Goal: Task Accomplishment & Management: Manage account settings

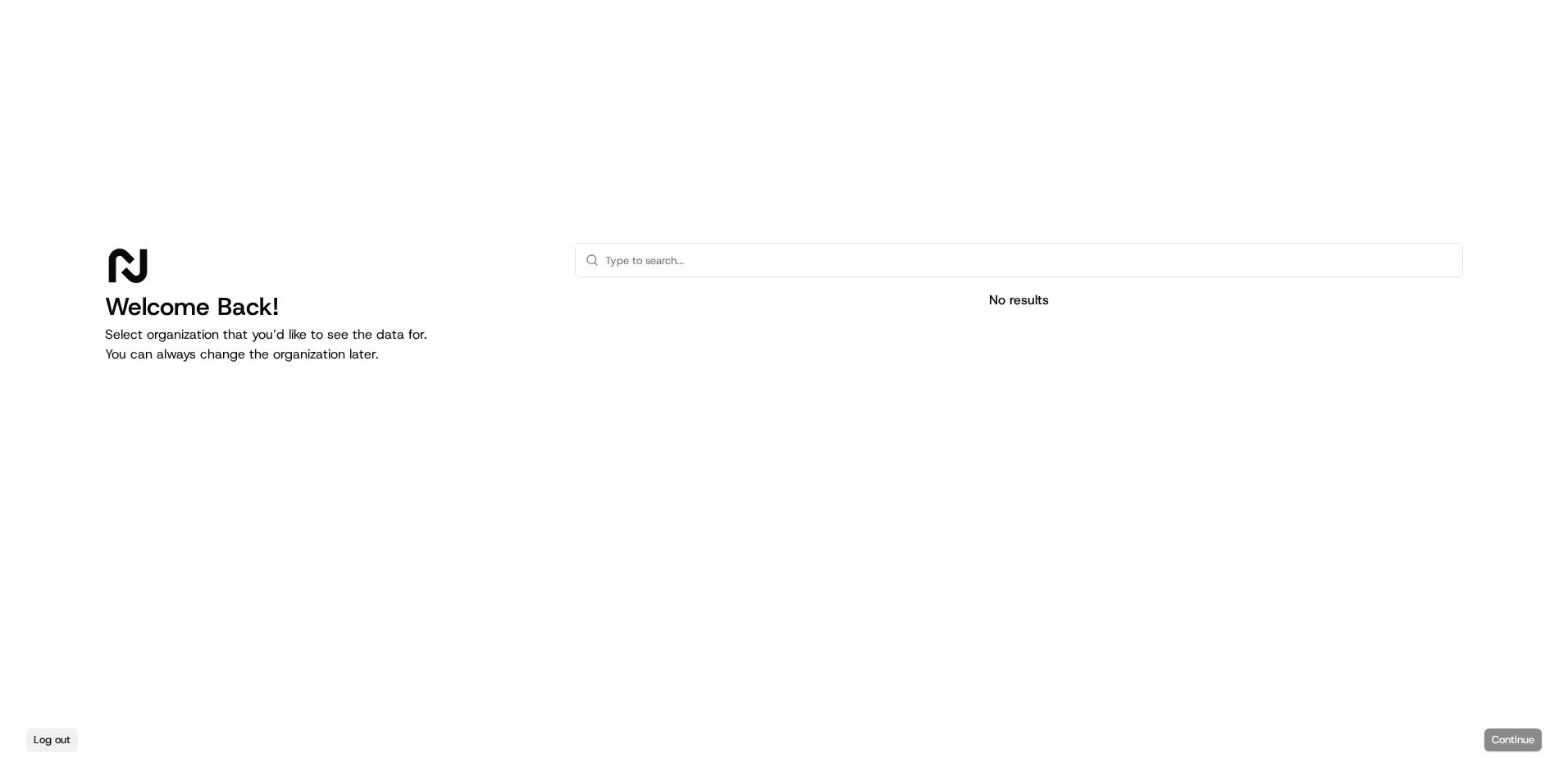
click at [45, 734] on button "Log out" at bounding box center [52, 740] width 52 height 23
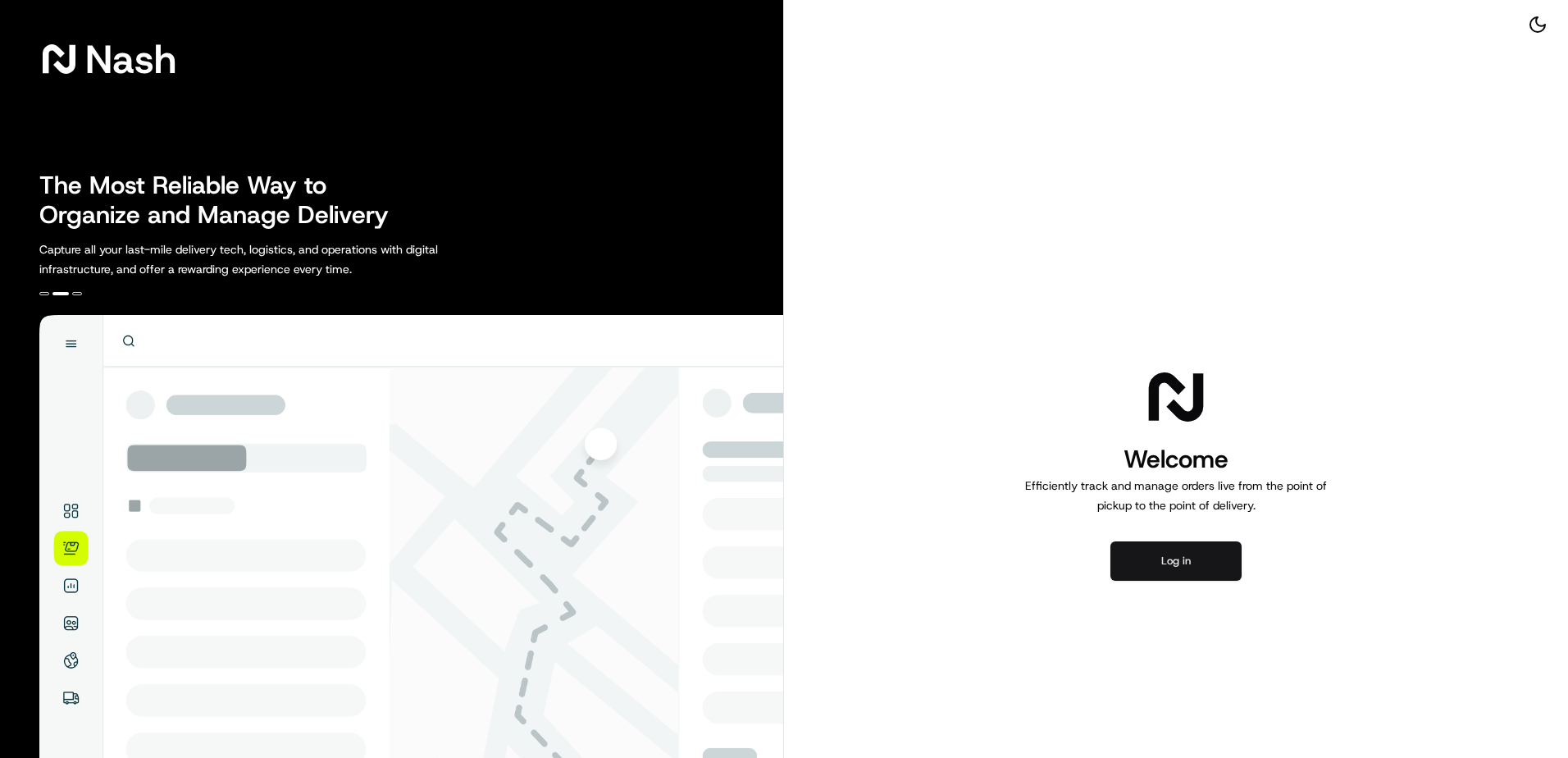
click at [1170, 562] on button "Log in" at bounding box center [1176, 561] width 131 height 40
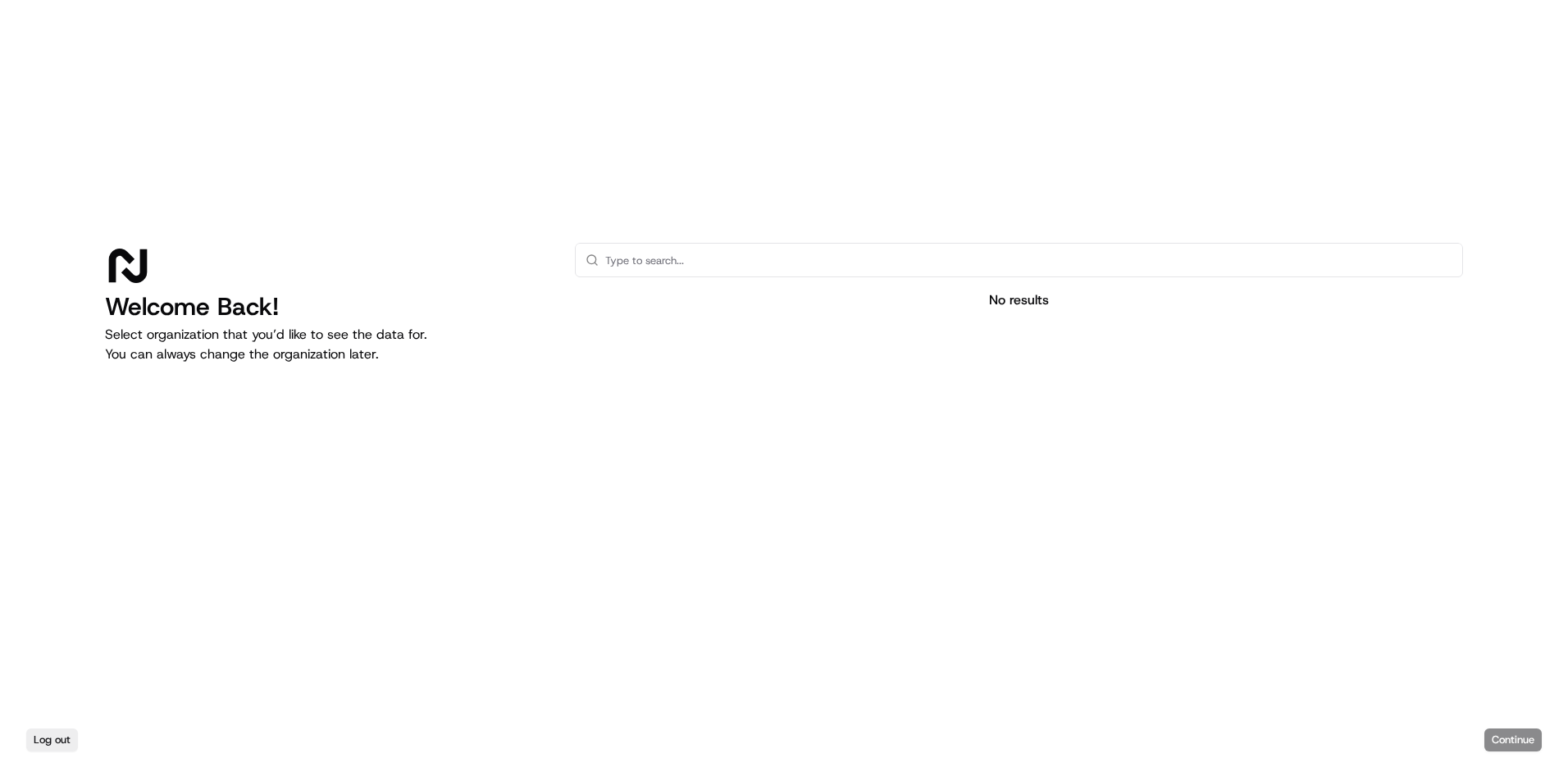
click at [622, 273] on input "text" at bounding box center [1029, 260] width 847 height 33
drag, startPoint x: 988, startPoint y: 302, endPoint x: 1056, endPoint y: 311, distance: 68.6
click at [1056, 311] on div "No results" at bounding box center [1020, 413] width 889 height 341
click at [744, 265] on input "text" at bounding box center [1029, 260] width 847 height 33
type input "edible"
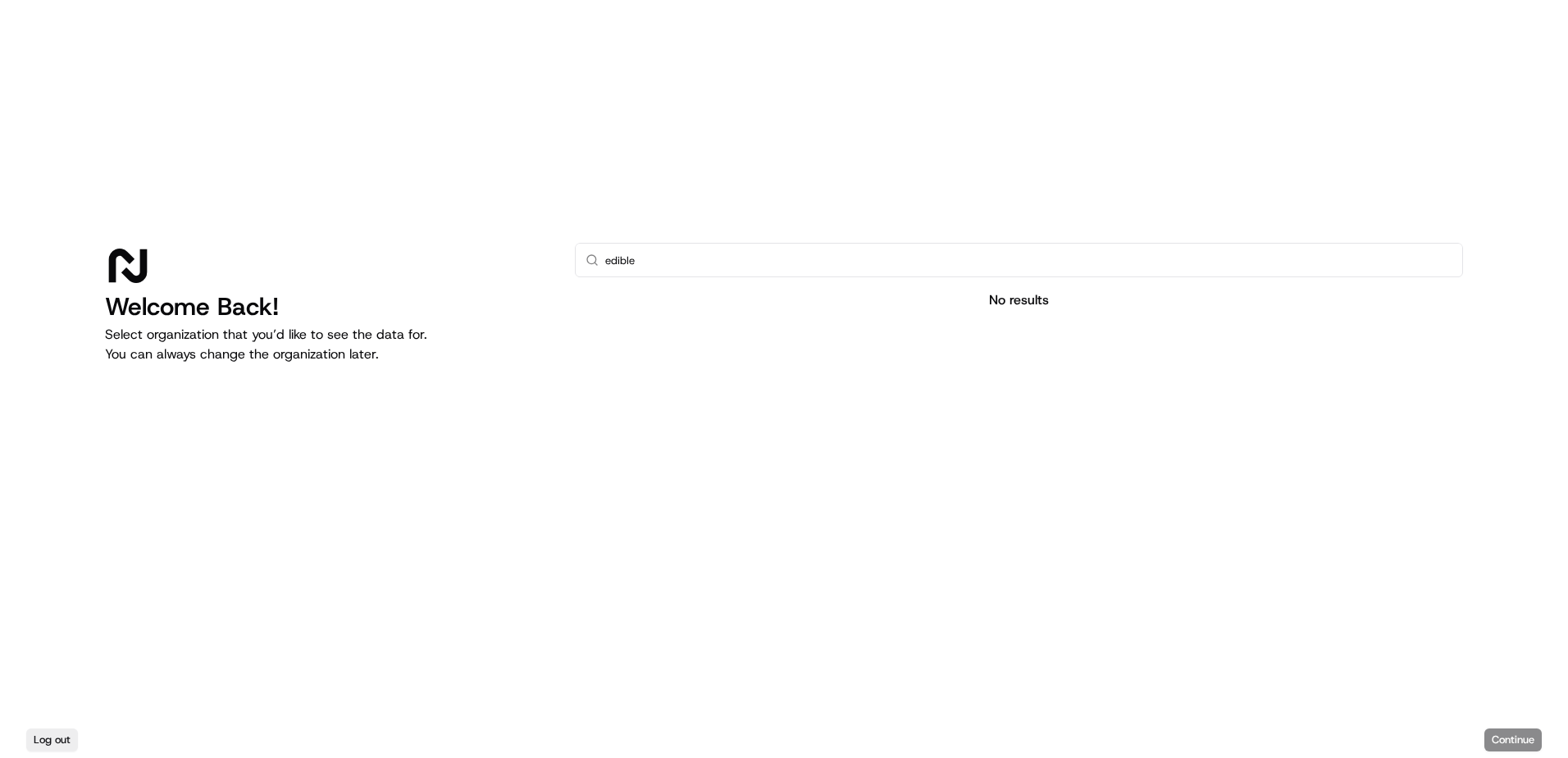
drag, startPoint x: 310, startPoint y: 364, endPoint x: 394, endPoint y: 370, distance: 84.2
click at [394, 370] on div "Welcome Back! Select organization that you’d like to see the data for. You can …" at bounding box center [327, 413] width 443 height 341
